Goal: Find specific page/section: Find specific page/section

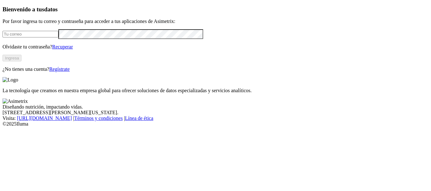
type input "[PERSON_NAME][EMAIL_ADDRESS][PERSON_NAME][DOMAIN_NAME]"
click at [21, 61] on button "Ingresa" at bounding box center [12, 58] width 19 height 7
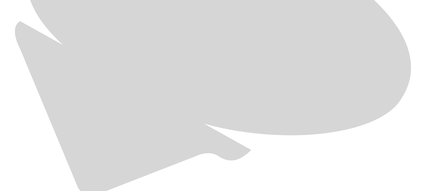
scroll to position [472, 0]
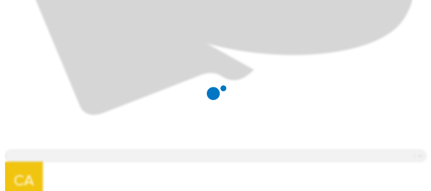
scroll to position [0, 0]
